Goal: Use online tool/utility: Utilize a website feature to perform a specific function

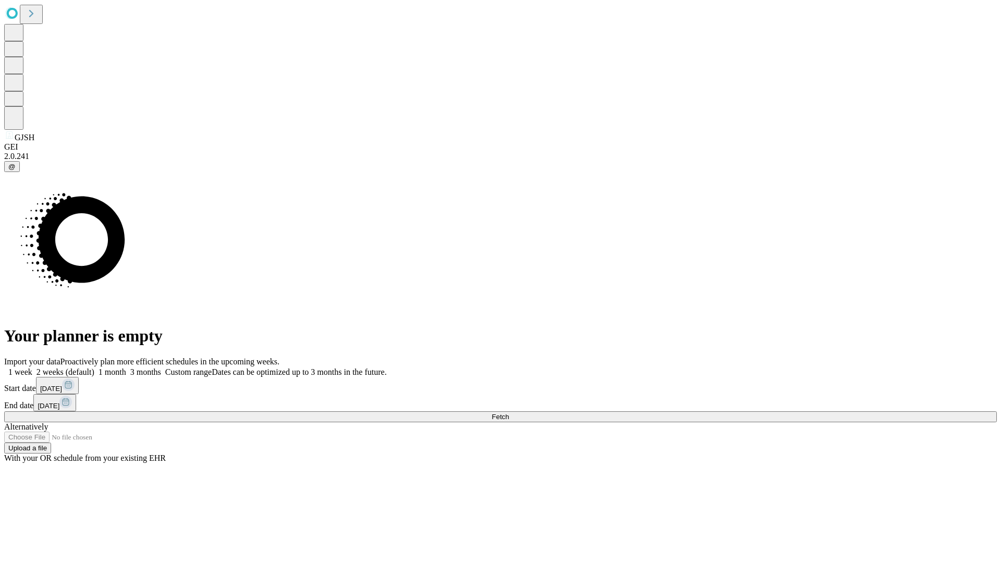
click at [509, 413] on span "Fetch" at bounding box center [499, 417] width 17 height 8
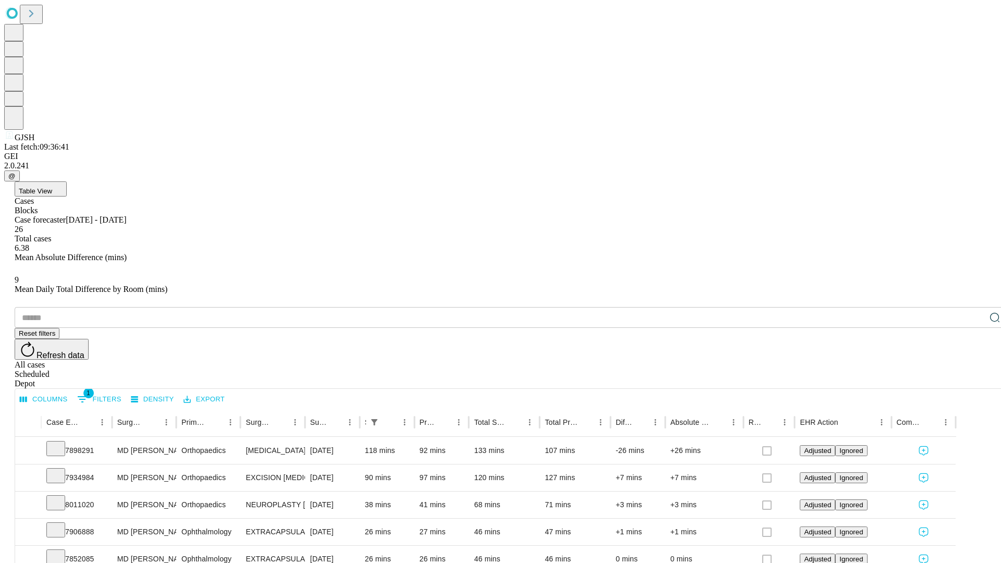
click at [52, 187] on span "Table View" at bounding box center [35, 191] width 33 height 8
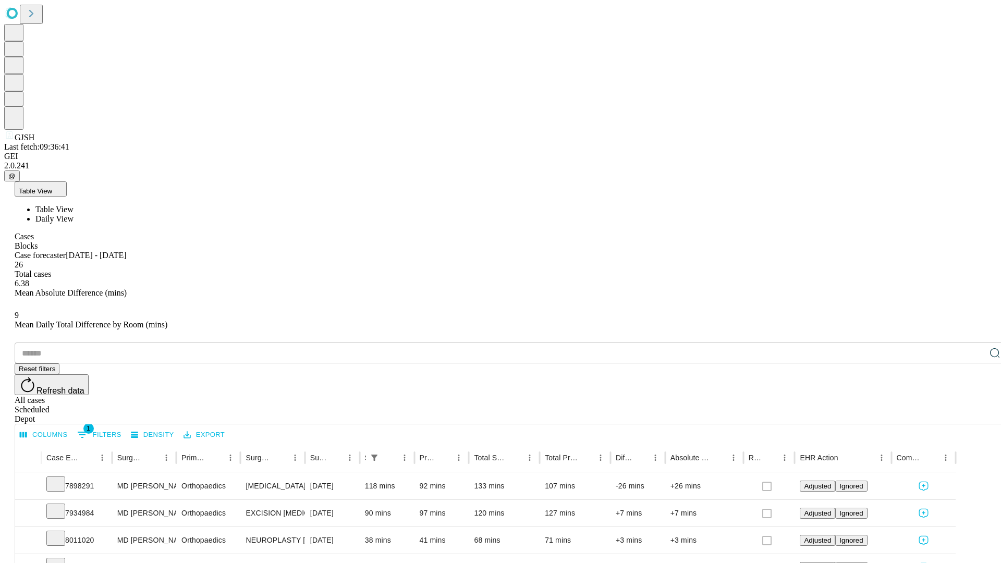
click at [73, 214] on span "Daily View" at bounding box center [54, 218] width 38 height 9
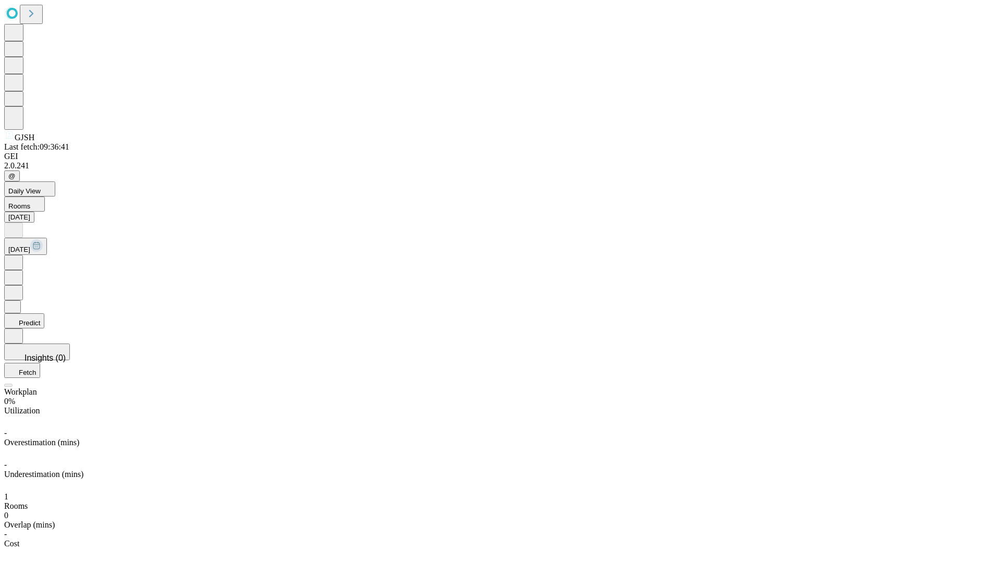
click at [44, 313] on button "Predict" at bounding box center [24, 320] width 40 height 15
